Goal: Check status

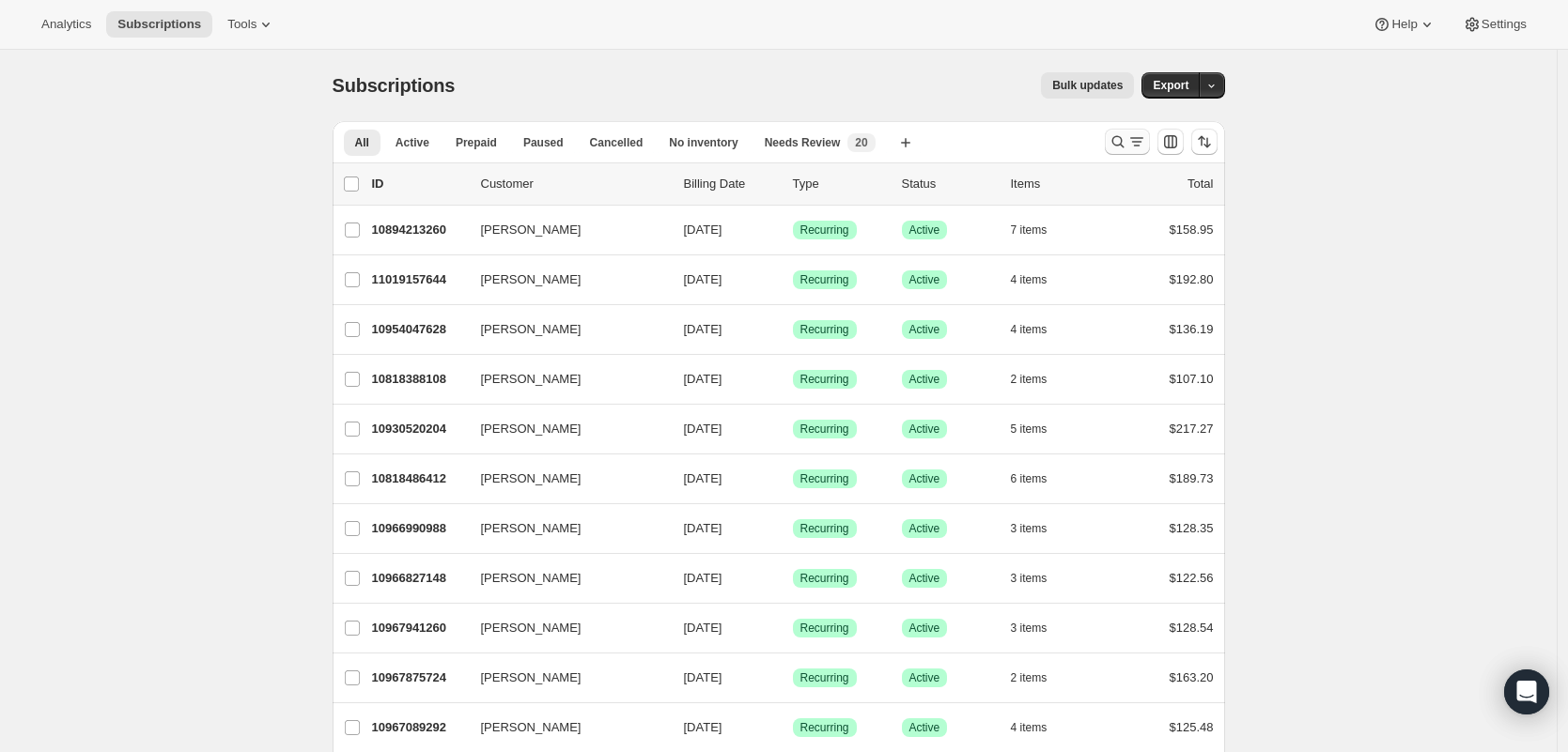
click at [1131, 140] on icon "Search and filter results" at bounding box center [1137, 141] width 19 height 19
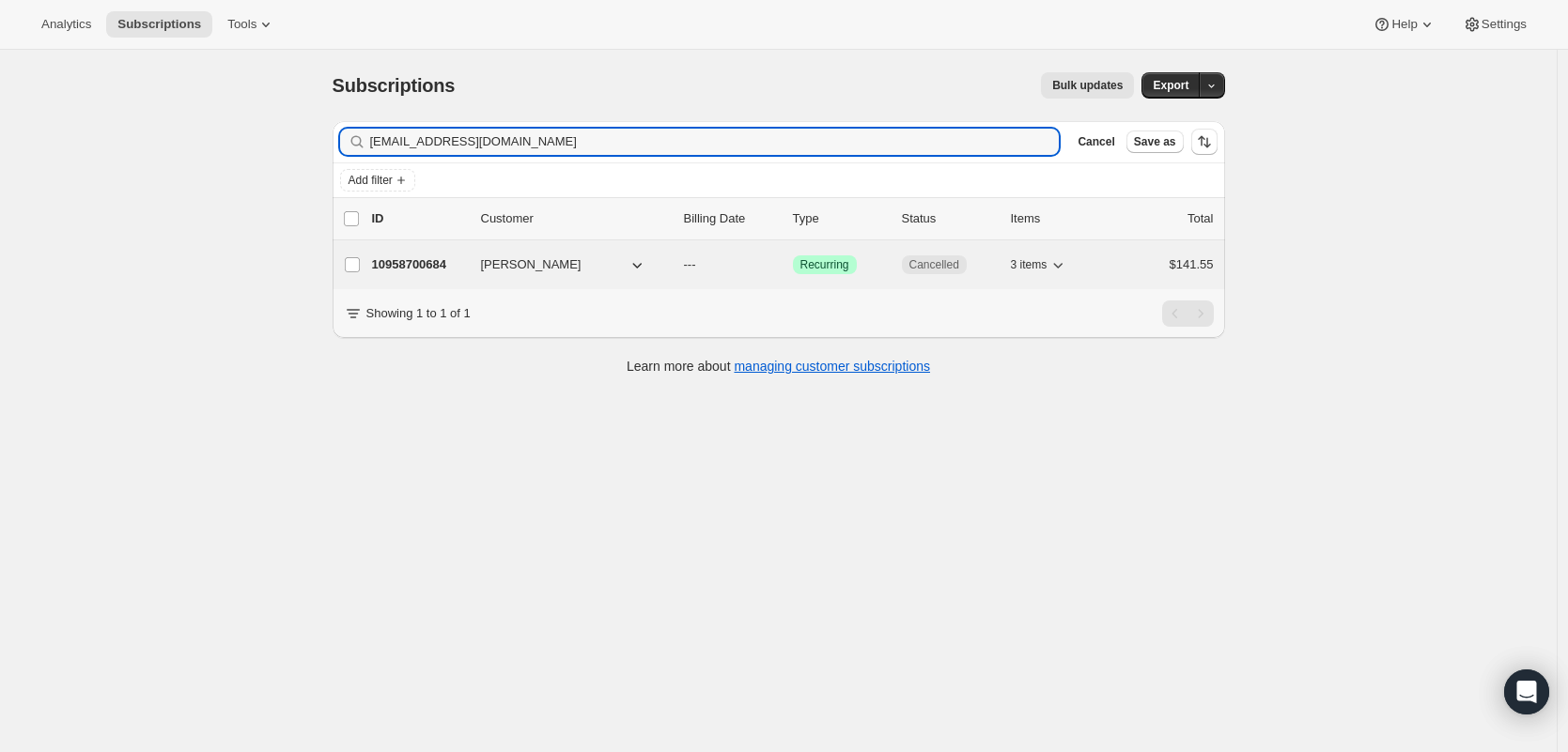
type input "[EMAIL_ADDRESS][DOMAIN_NAME]"
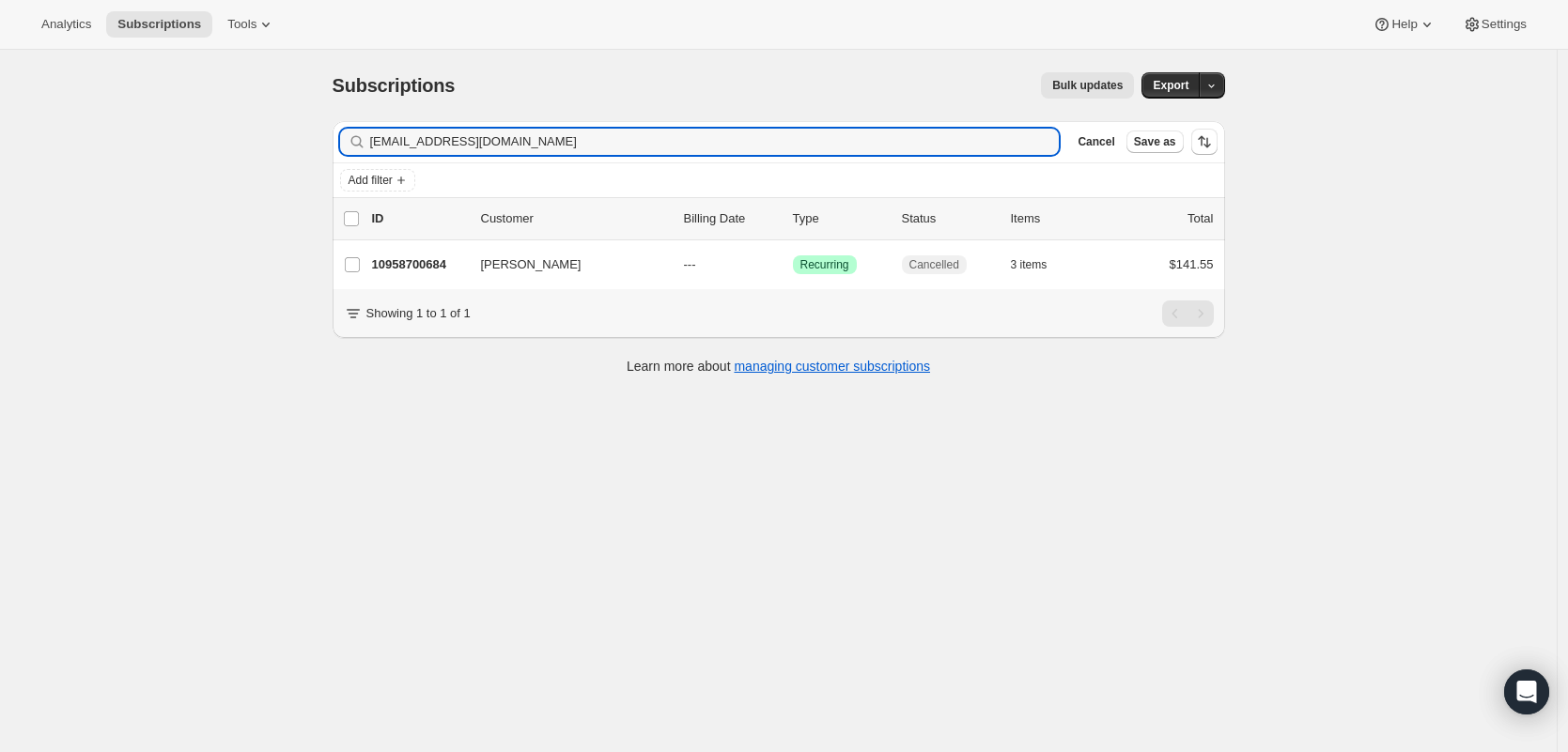
drag, startPoint x: 413, startPoint y: 261, endPoint x: 605, endPoint y: 228, distance: 194.8
click at [413, 260] on p "10958700684" at bounding box center [418, 265] width 94 height 19
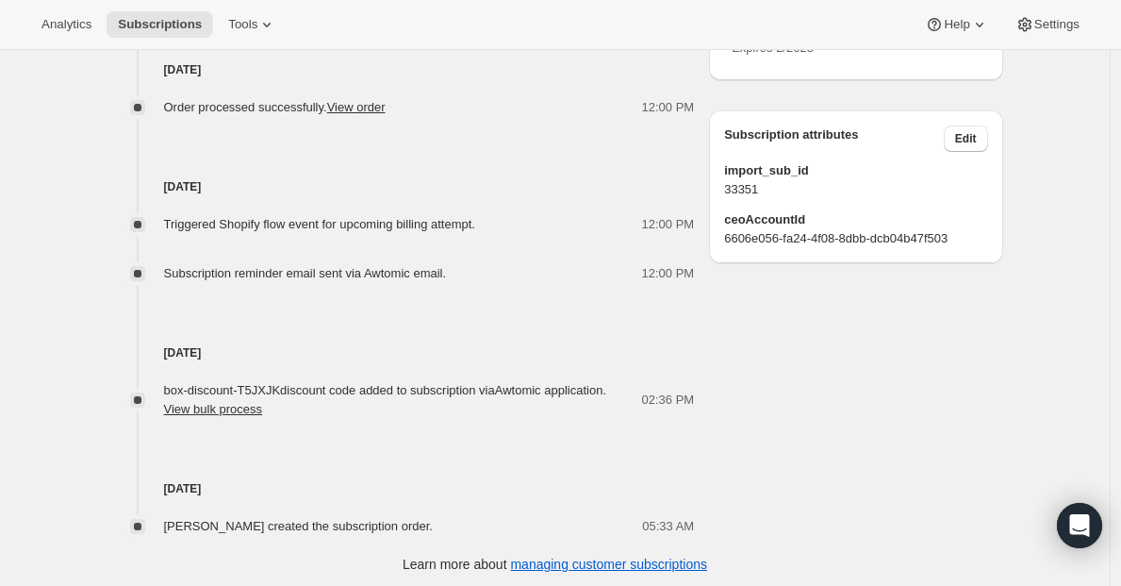
scroll to position [996, 0]
